Goal: Task Accomplishment & Management: Manage account settings

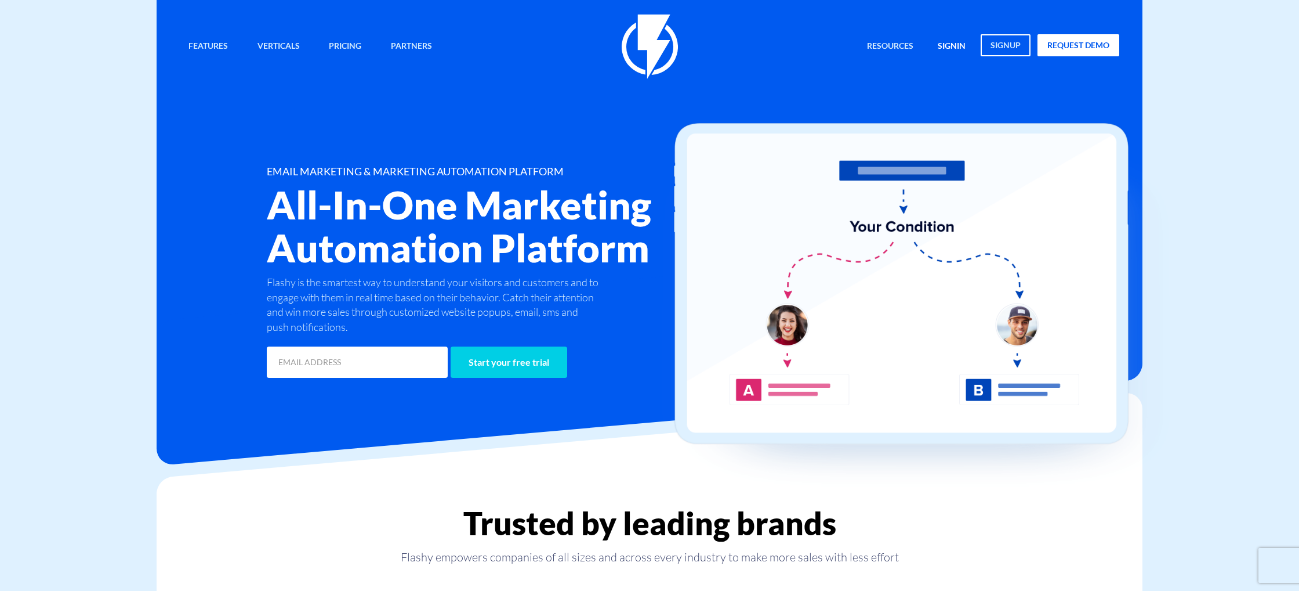
click at [963, 47] on link "signin" at bounding box center [951, 46] width 45 height 25
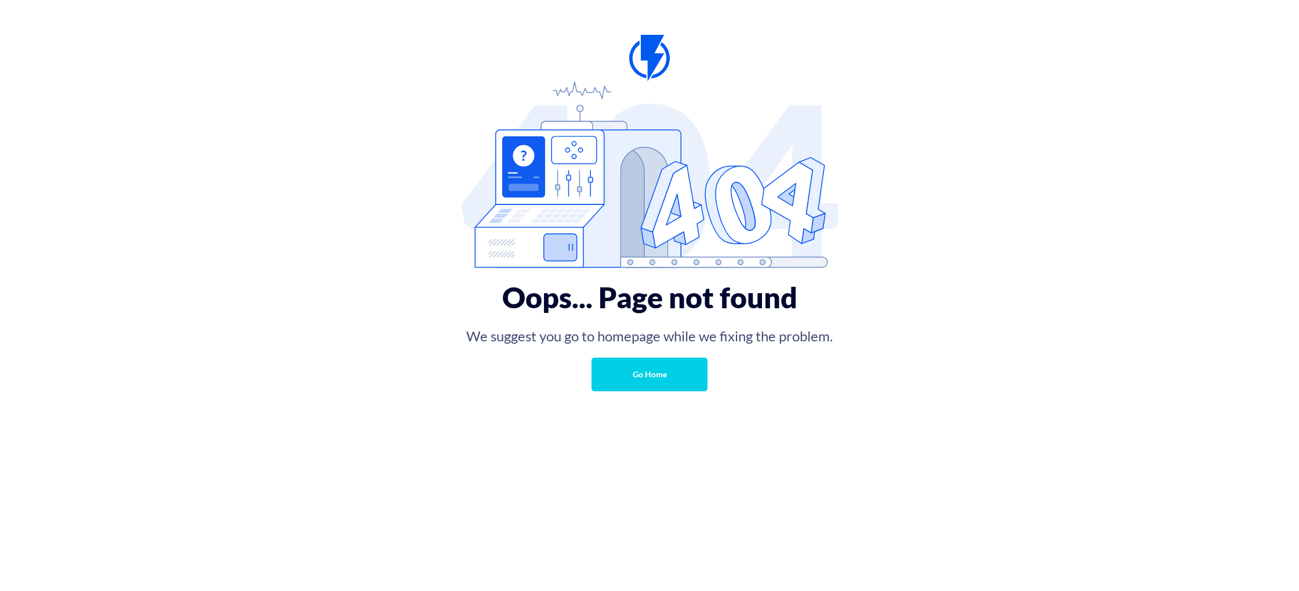
drag, startPoint x: 253, startPoint y: 100, endPoint x: 261, endPoint y: 98, distance: 8.4
click at [258, 99] on div "Oops... Page not found We suggest you go to homepage while we fixing the proble…" at bounding box center [650, 201] width 986 height 403
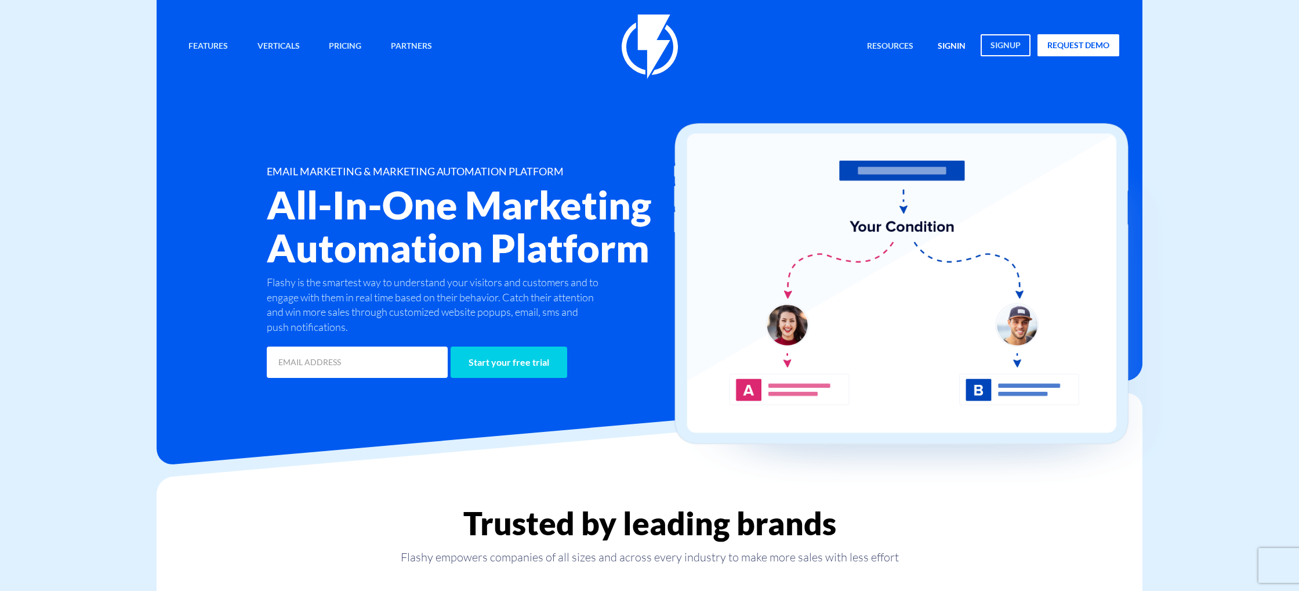
click at [951, 47] on link "signin" at bounding box center [951, 46] width 45 height 25
click at [953, 47] on link "signin" at bounding box center [951, 46] width 45 height 25
click at [944, 45] on link "signin" at bounding box center [951, 46] width 45 height 25
